Goal: Transaction & Acquisition: Purchase product/service

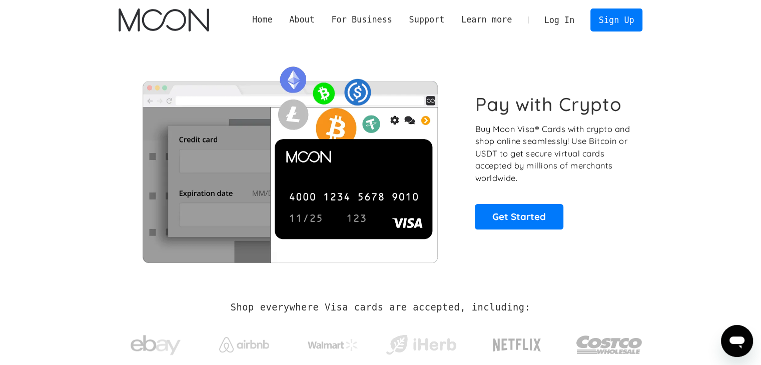
click at [553, 7] on div "Home About About Moon Careers Founder's Letter For Business Business Moon APIs …" at bounding box center [381, 20] width 554 height 40
click at [555, 15] on link "Log In" at bounding box center [559, 20] width 47 height 22
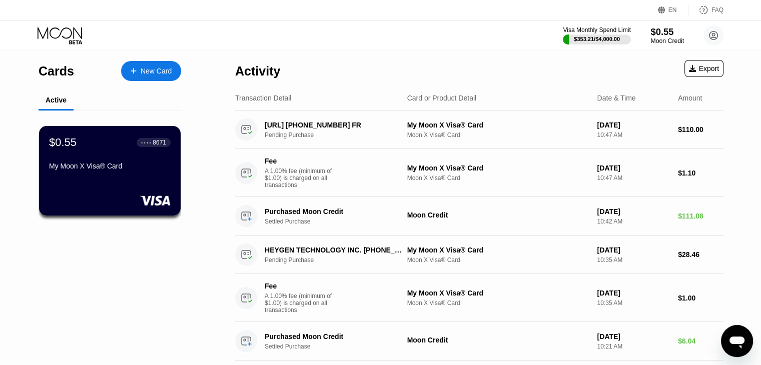
click at [671, 30] on div "$0.55" at bounding box center [667, 32] width 34 height 11
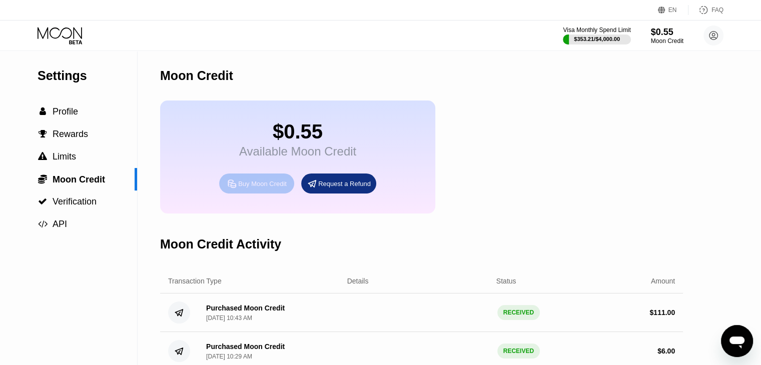
click at [247, 188] on div "Buy Moon Credit" at bounding box center [262, 184] width 49 height 9
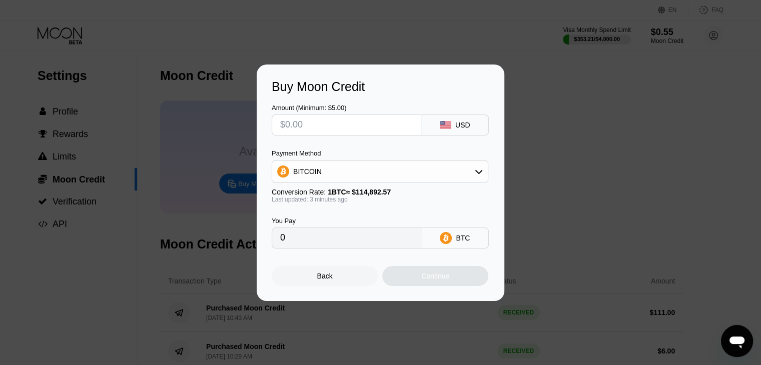
click at [316, 125] on input "text" at bounding box center [346, 125] width 133 height 20
type input "$11"
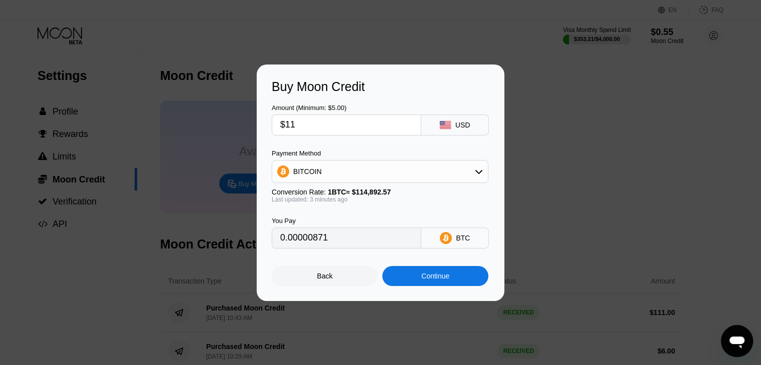
type input "0.00009571"
type input "$112"
type input "0.00097450"
type input "$112"
click at [315, 173] on div "BITCOIN" at bounding box center [307, 172] width 29 height 8
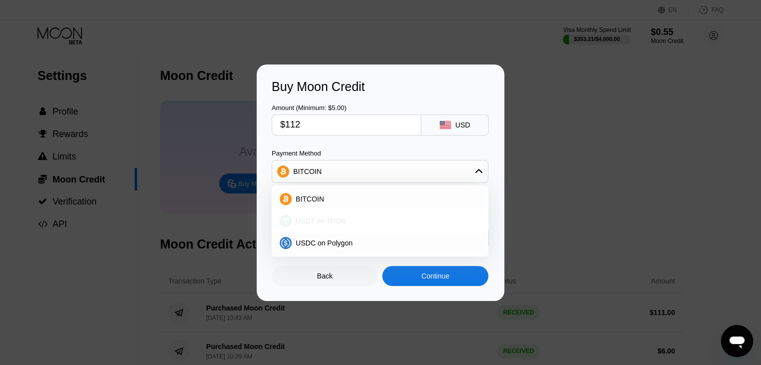
click at [313, 224] on span "USDT on TRON" at bounding box center [321, 221] width 51 height 8
type input "113.13"
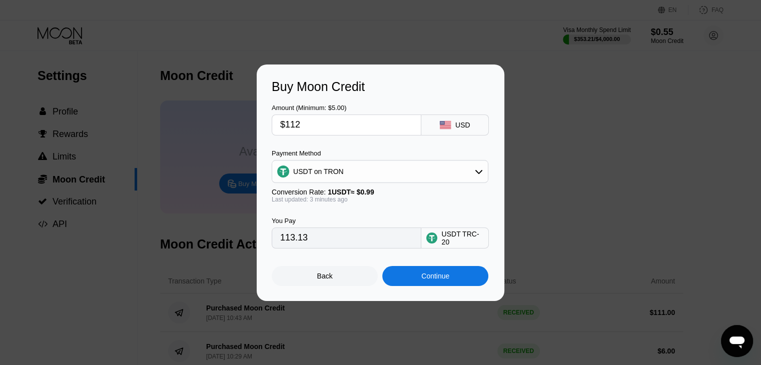
click at [434, 280] on div "Continue" at bounding box center [435, 276] width 28 height 8
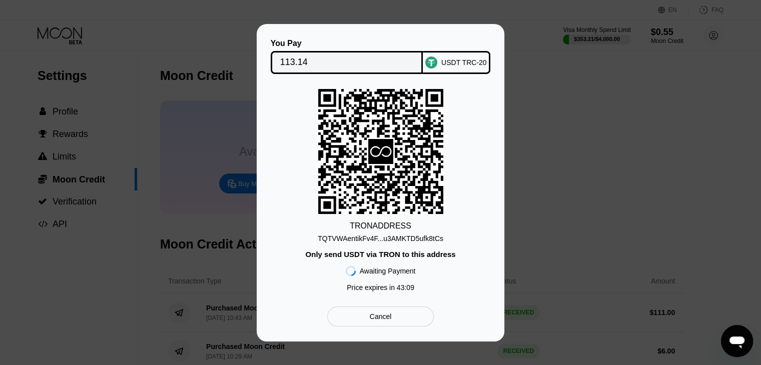
click at [514, 65] on div "You Pay 113.14 USDT TRC-20 TRON ADDRESS TQTVWAentikFv4F...u3AMKTD5ufk8tCs Only …" at bounding box center [380, 183] width 761 height 318
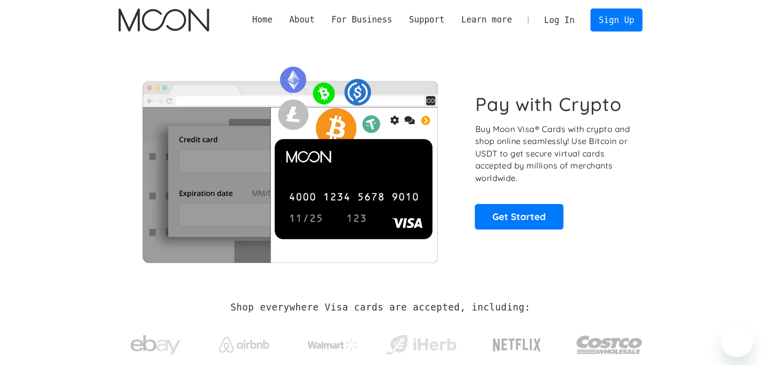
click at [558, 21] on link "Log In" at bounding box center [559, 20] width 47 height 22
